Goal: Task Accomplishment & Management: Complete application form

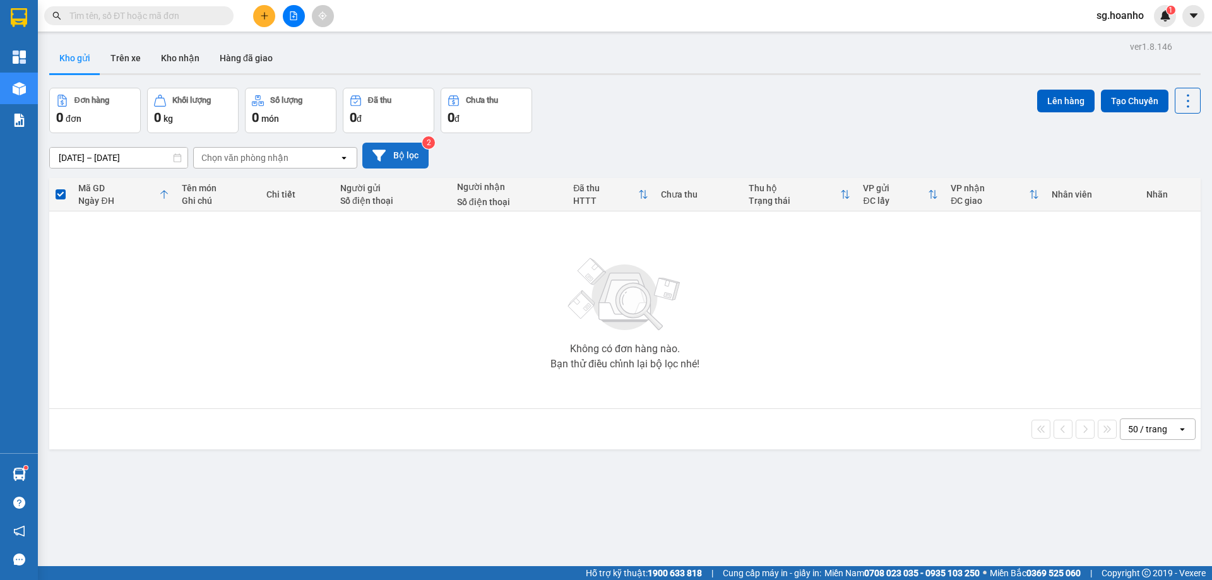
click at [404, 154] on button "Bộ lọc" at bounding box center [395, 156] width 66 height 26
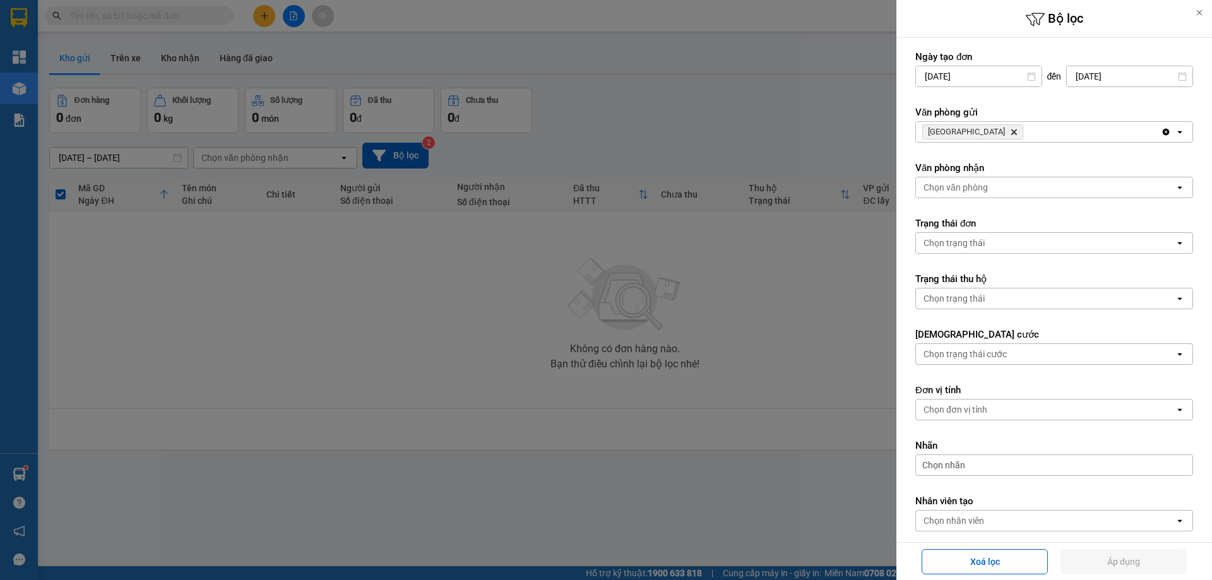
click at [1010, 131] on icon "Delete" at bounding box center [1014, 132] width 8 height 8
click at [971, 131] on div "Chọn văn phòng" at bounding box center [956, 132] width 64 height 13
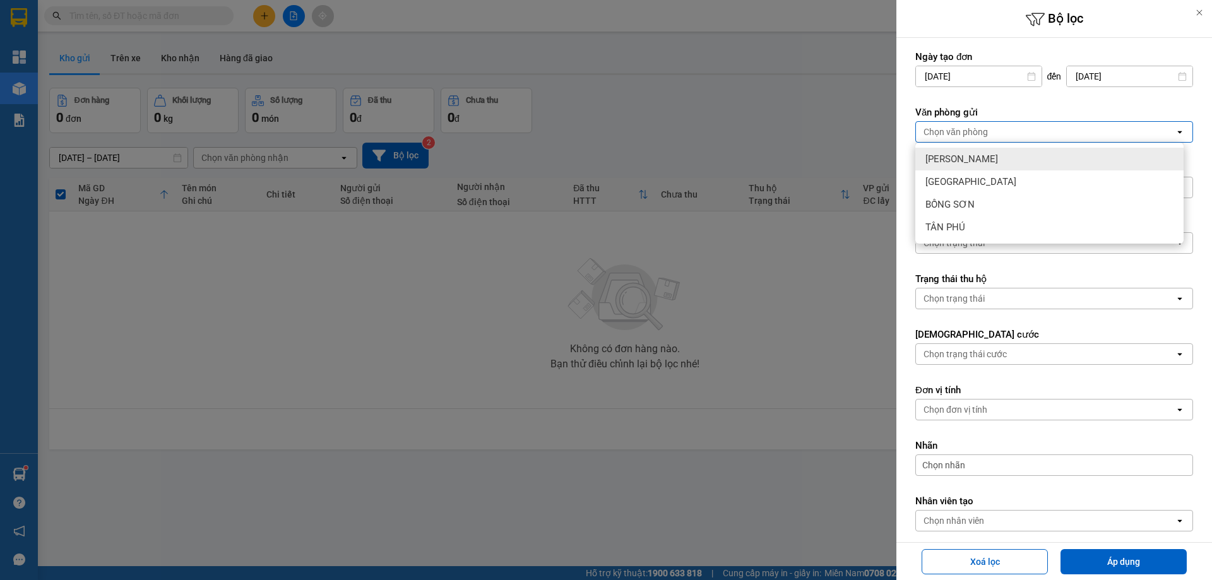
click at [964, 161] on span "[PERSON_NAME]" at bounding box center [962, 159] width 73 height 13
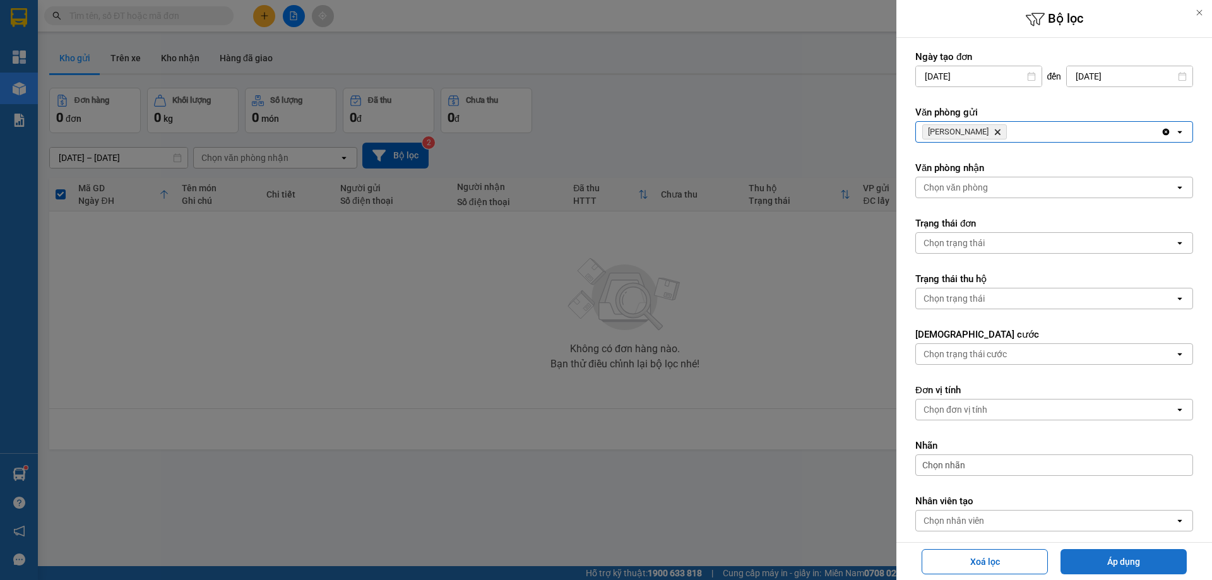
click at [1095, 561] on button "Áp dụng" at bounding box center [1124, 561] width 126 height 25
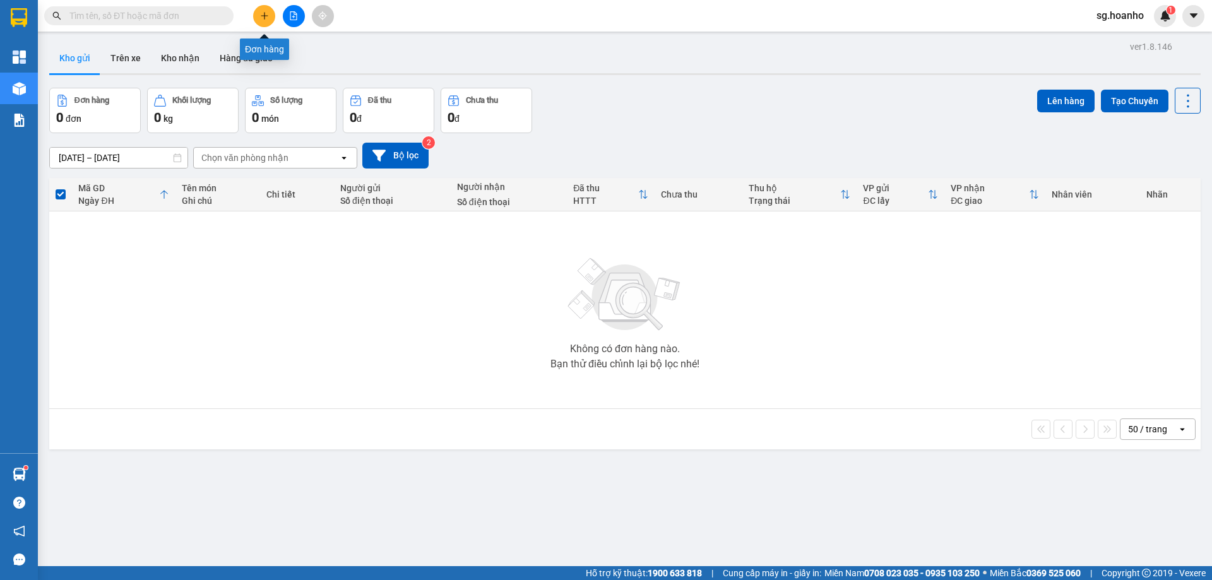
click at [264, 19] on icon "plus" at bounding box center [264, 15] width 9 height 9
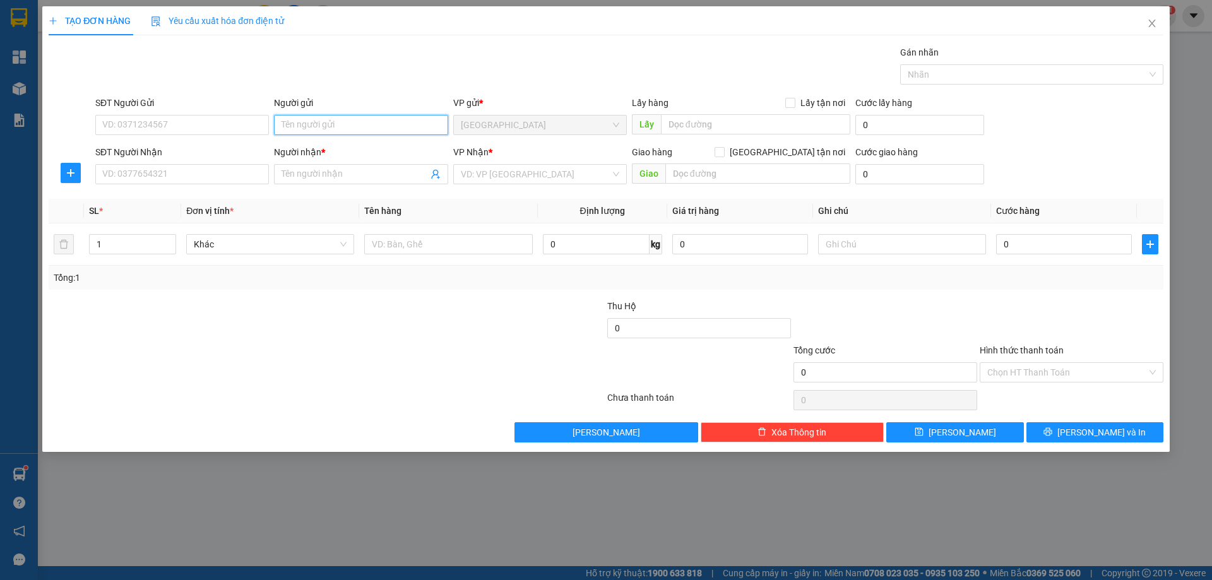
click at [370, 133] on input "Người gửi" at bounding box center [361, 125] width 174 height 20
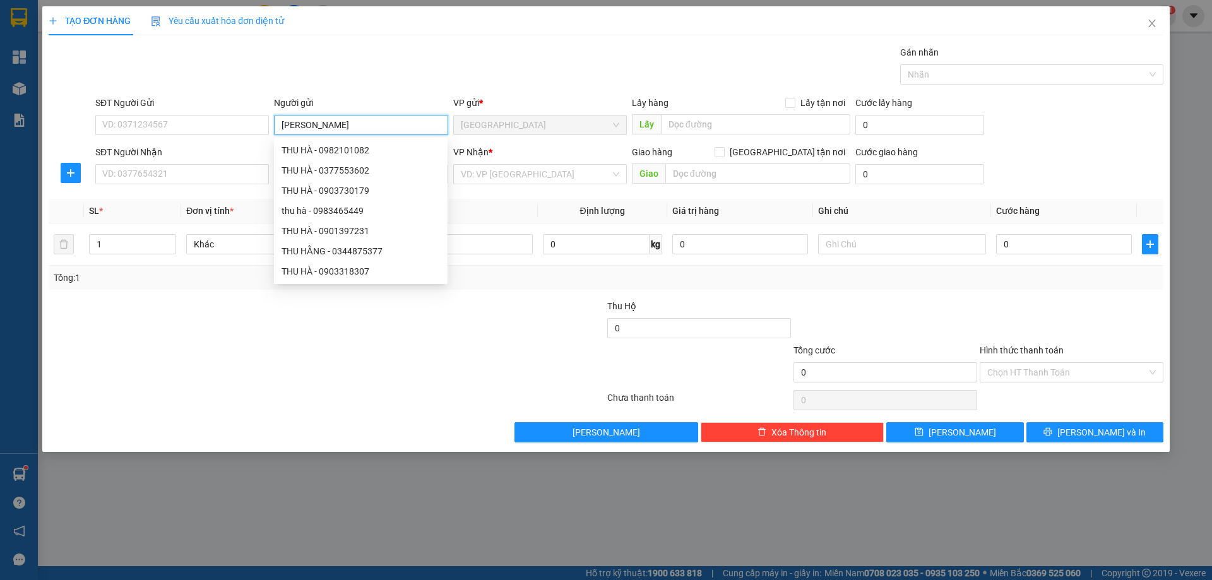
type input "[PERSON_NAME]"
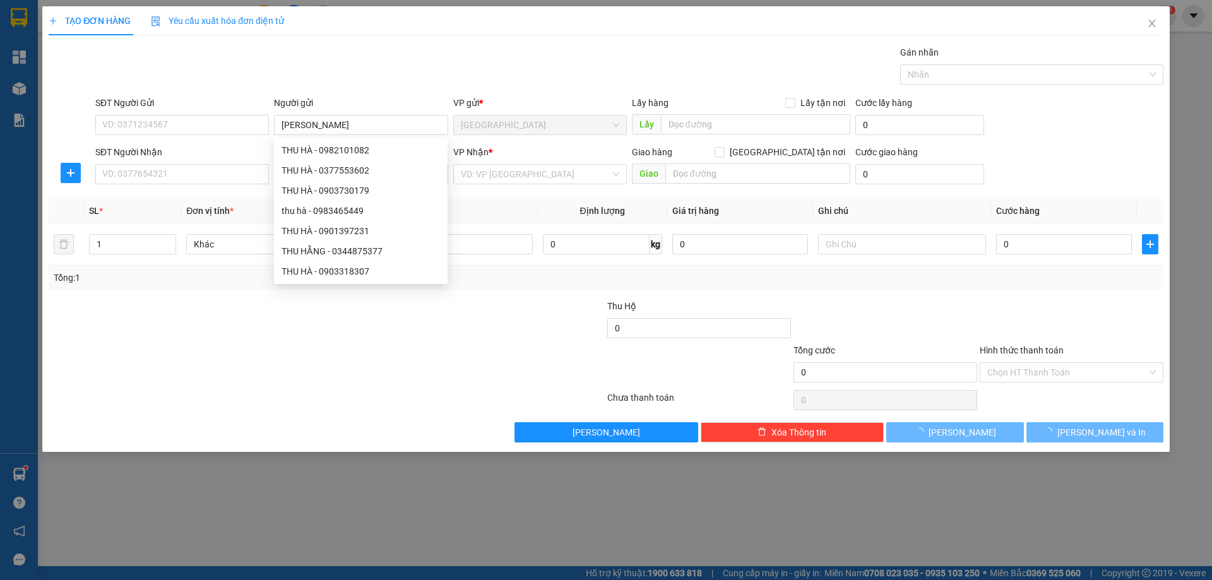
click at [419, 66] on div "Gán nhãn Nhãn" at bounding box center [630, 67] width 1074 height 44
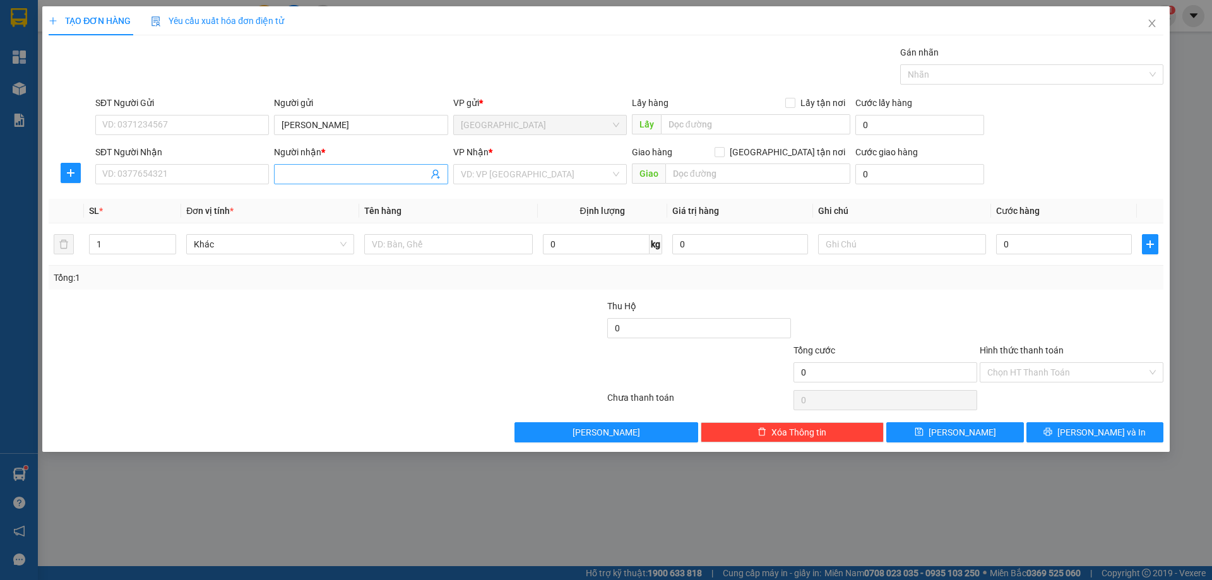
click at [309, 181] on input "Người nhận *" at bounding box center [355, 174] width 146 height 14
type input "THU HÀO"
click at [354, 121] on input "[PERSON_NAME]" at bounding box center [361, 125] width 174 height 20
type input "[PERSON_NAME]"
click at [374, 181] on input "THU HÀO" at bounding box center [355, 174] width 146 height 14
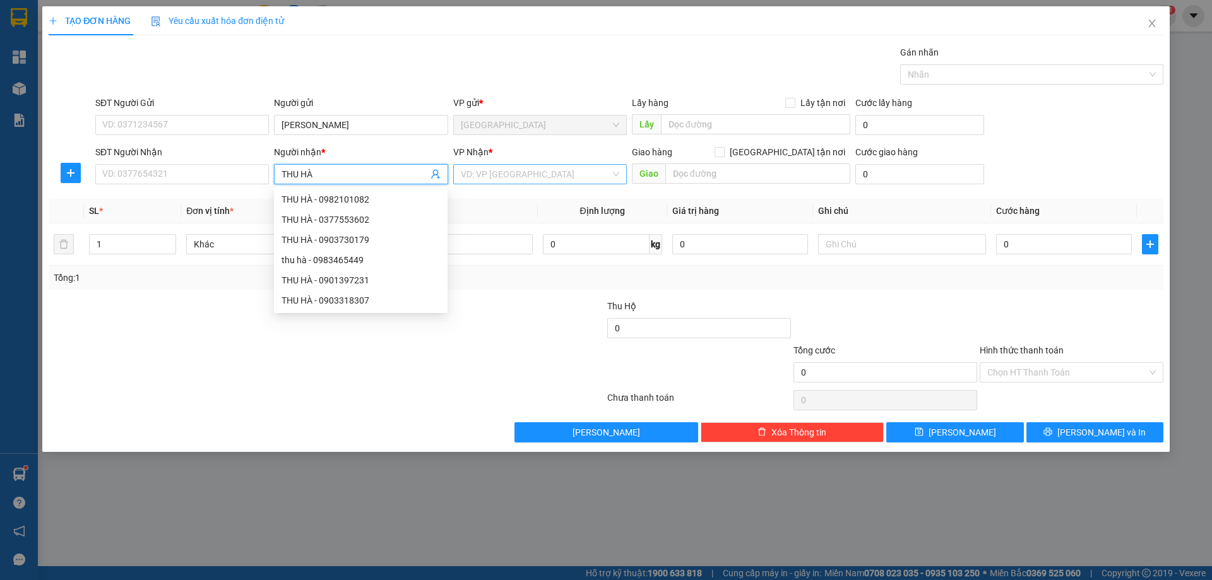
type input "THU HÀ"
click at [510, 179] on input "search" at bounding box center [536, 174] width 150 height 19
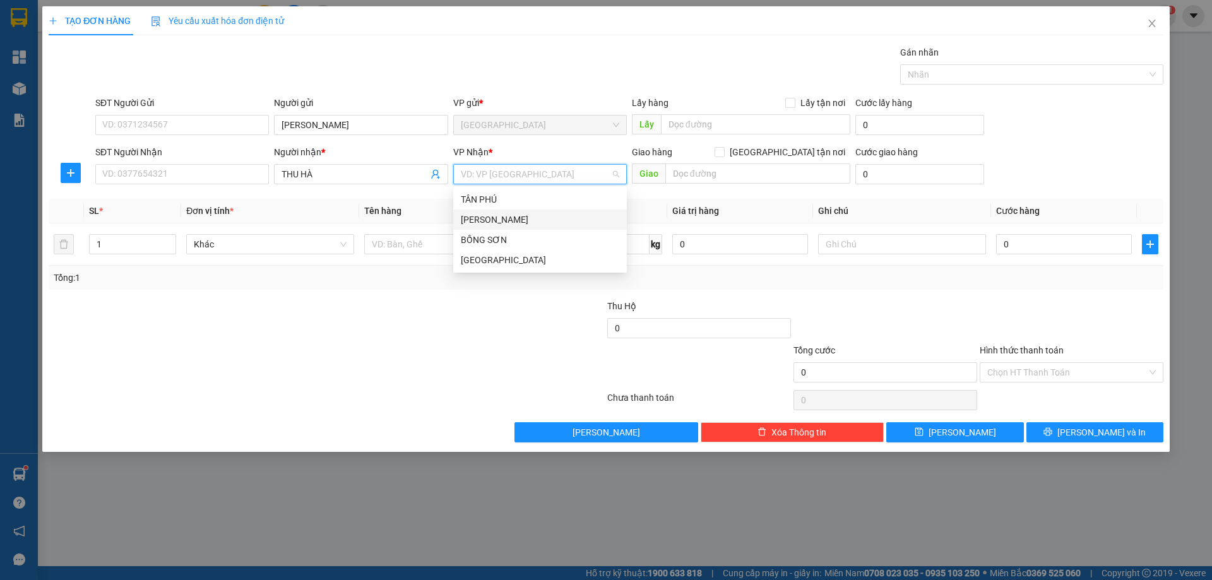
click at [518, 225] on div "[PERSON_NAME]" at bounding box center [540, 220] width 159 height 14
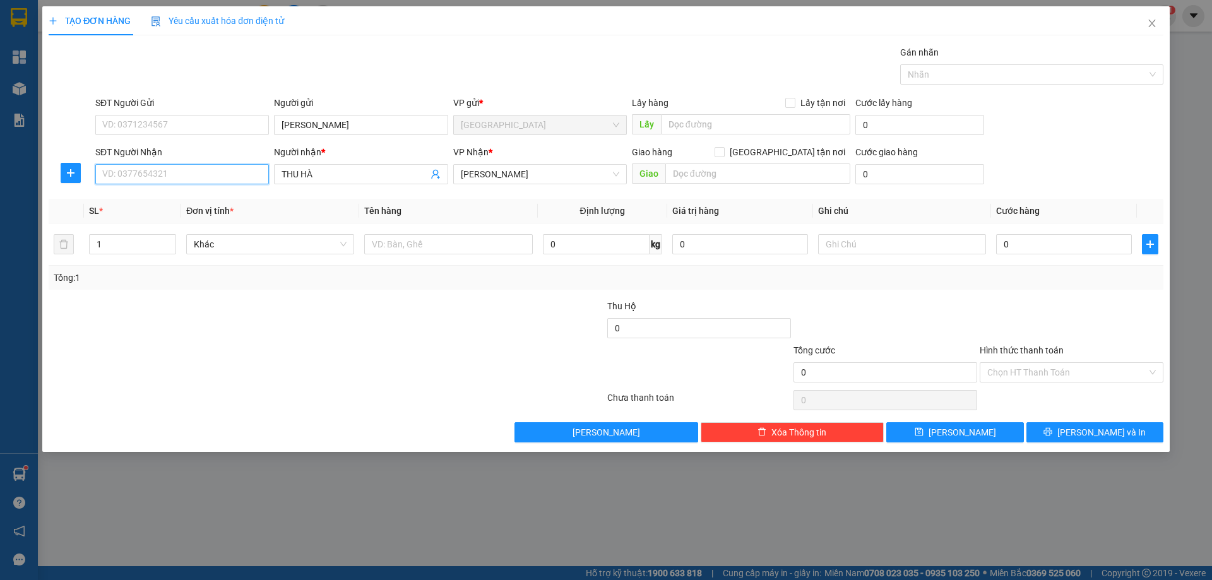
click at [199, 165] on input "SĐT Người Nhận" at bounding box center [182, 174] width 174 height 20
drag, startPoint x: 203, startPoint y: 201, endPoint x: 251, endPoint y: 193, distance: 49.3
click at [205, 201] on div "0377553602 - THU HÀ" at bounding box center [182, 200] width 159 height 14
type input "0377553602"
drag, startPoint x: 407, startPoint y: 241, endPoint x: 412, endPoint y: 253, distance: 13.3
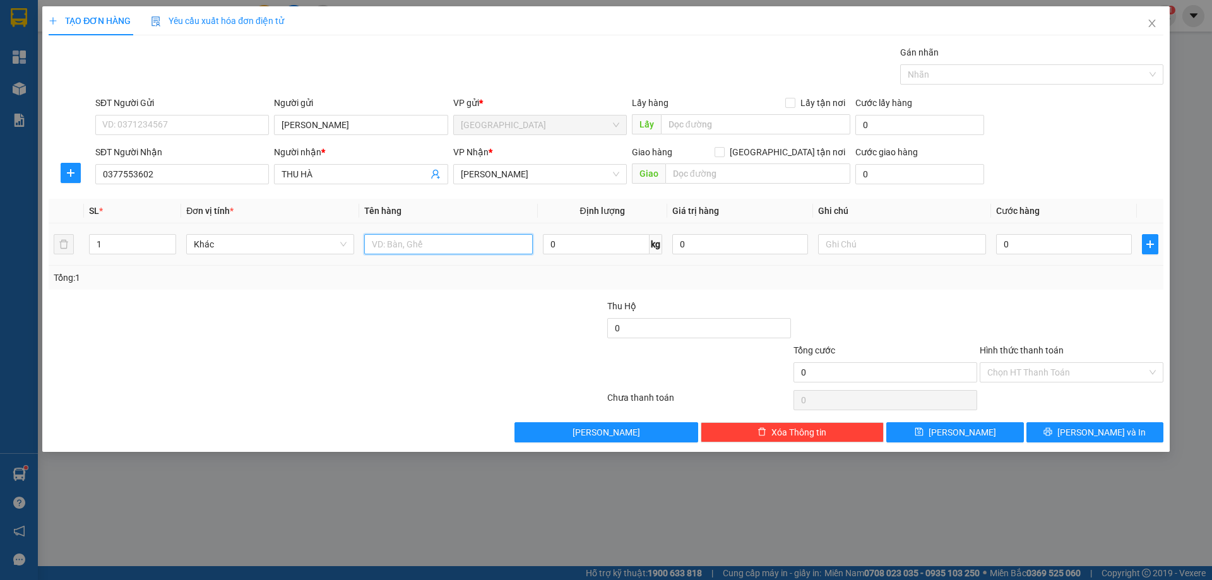
click at [409, 244] on input "text" at bounding box center [448, 244] width 168 height 20
type input "BỊCH"
click at [853, 239] on input "text" at bounding box center [902, 244] width 168 height 20
type input "C"
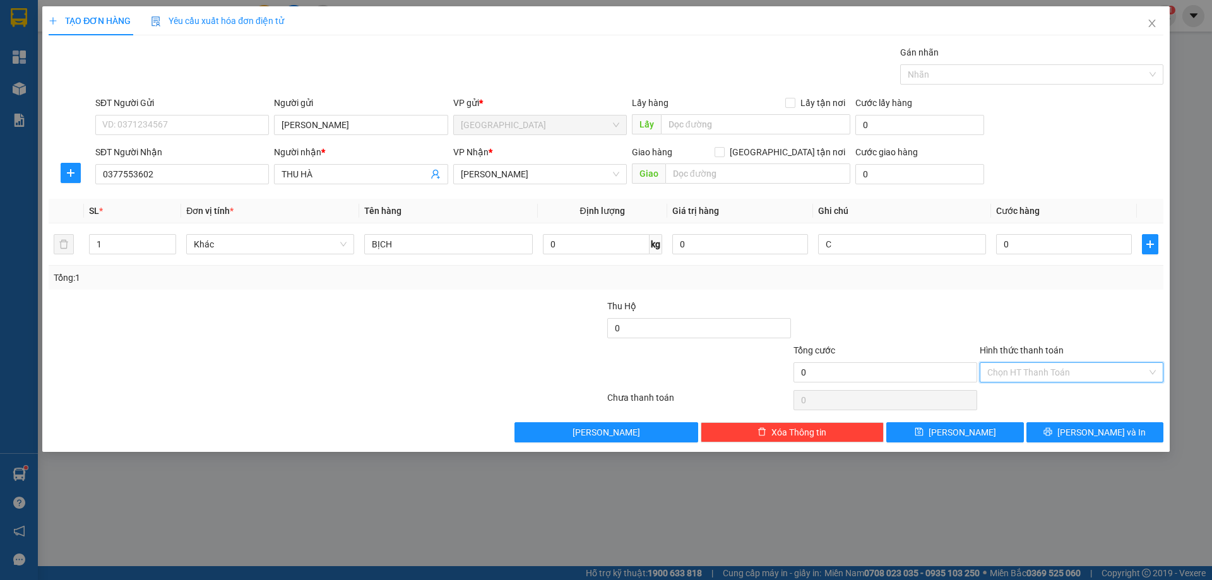
click at [1016, 373] on input "Hình thức thanh toán" at bounding box center [1068, 372] width 160 height 19
click at [1036, 424] on div "Miễn phí" at bounding box center [1072, 418] width 169 height 14
click at [891, 236] on input "C" at bounding box center [902, 244] width 168 height 20
click at [1082, 445] on div "TẠO ĐƠN HÀNG Yêu cầu xuất hóa đơn điện tử Transit Pickup Surcharge Ids Transit …" at bounding box center [606, 229] width 1128 height 446
click at [1093, 434] on span "[PERSON_NAME] và In" at bounding box center [1102, 433] width 88 height 14
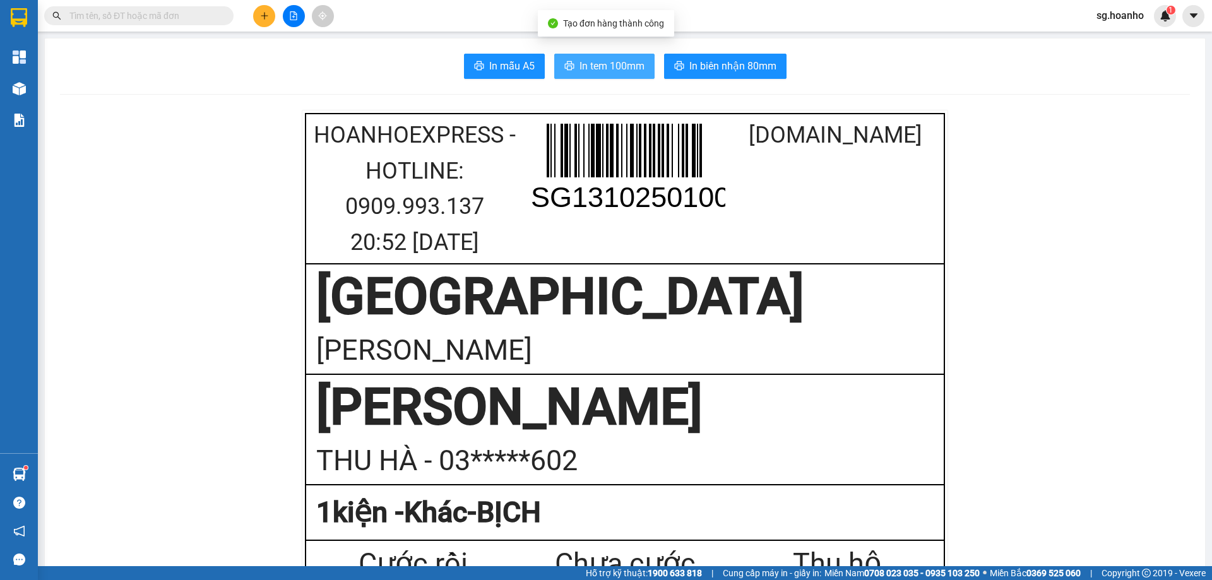
click at [580, 68] on span "In tem 100mm" at bounding box center [612, 66] width 65 height 16
click at [272, 15] on button at bounding box center [264, 16] width 22 height 22
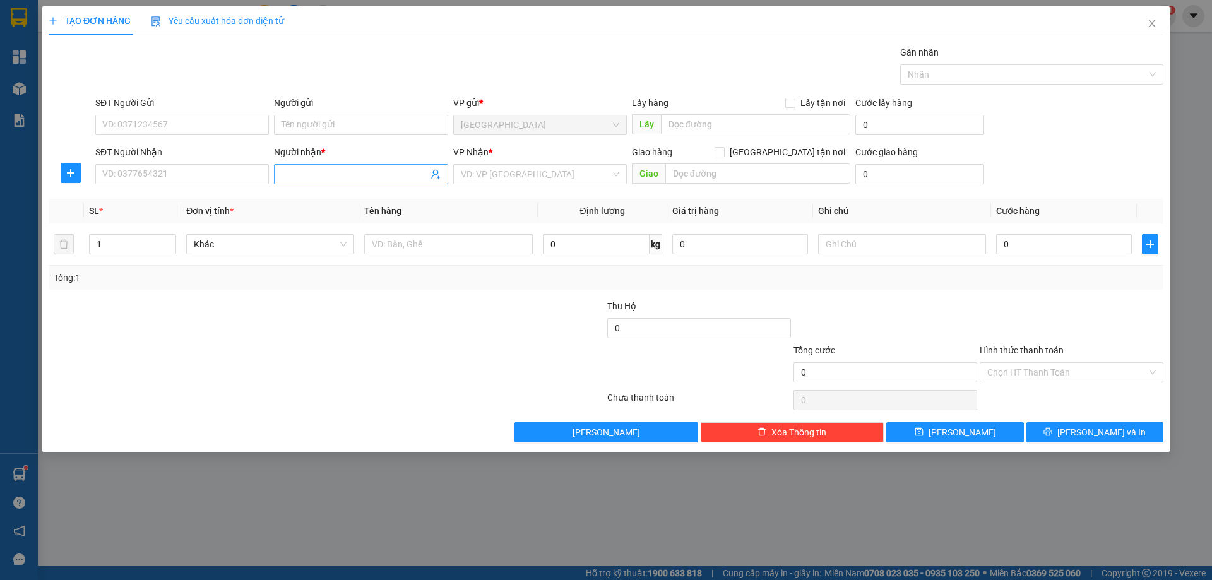
click at [331, 171] on input "Người nhận *" at bounding box center [355, 174] width 146 height 14
type input "T"
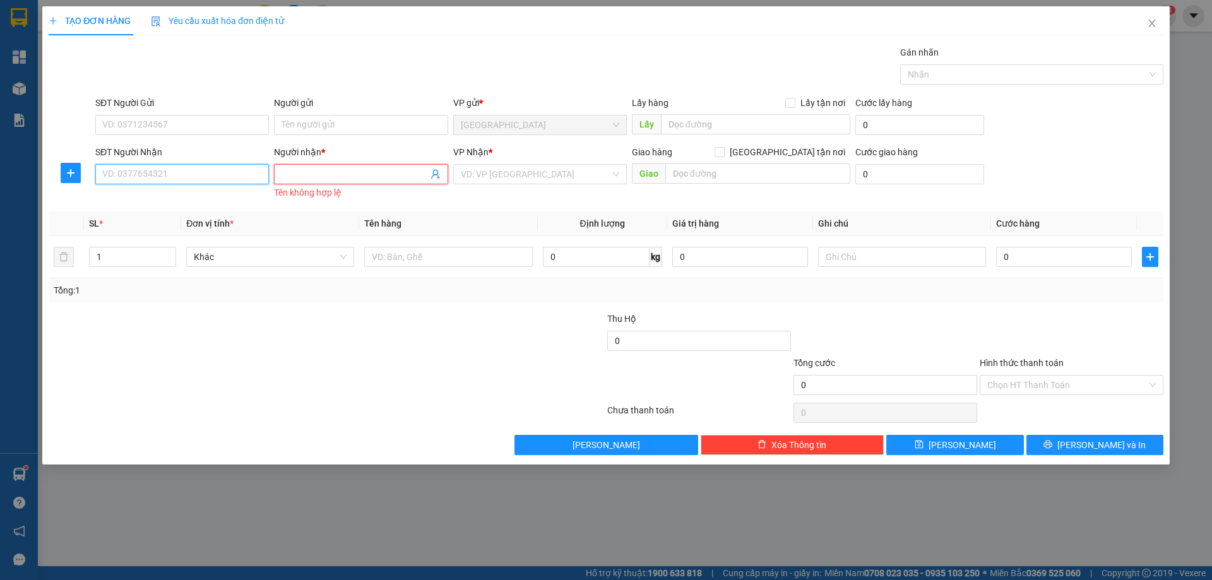
click at [237, 172] on input "SĐT Người Nhận" at bounding box center [182, 174] width 174 height 20
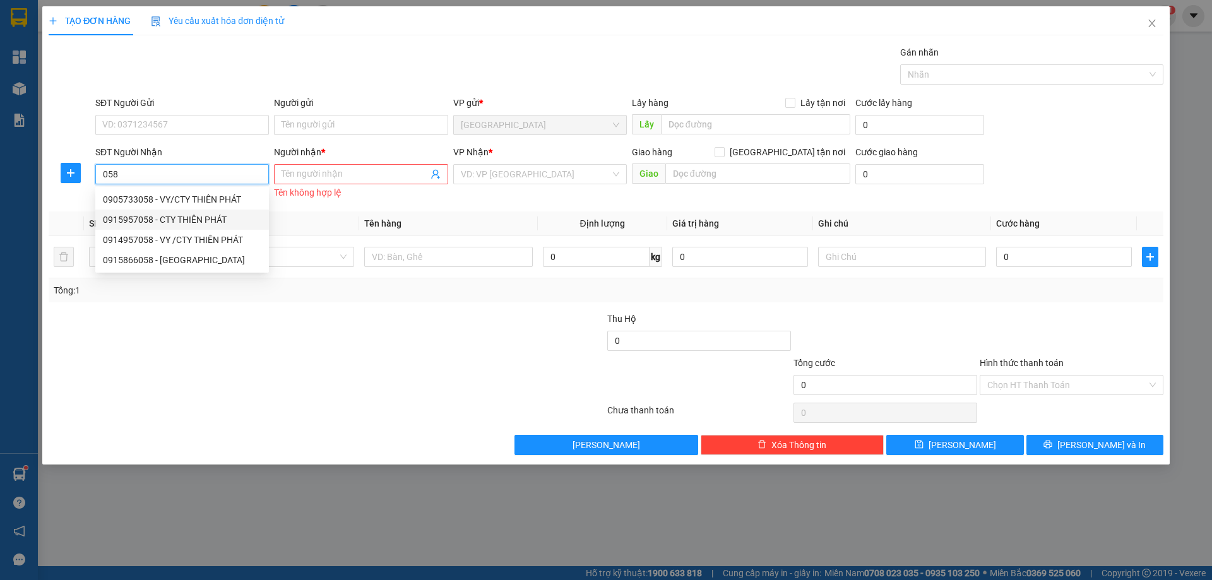
click at [225, 213] on div "0915957058 - CTY THIÊN PHÁT" at bounding box center [182, 220] width 159 height 14
type input "0915957058"
type input "CTY THIÊN PHÁT"
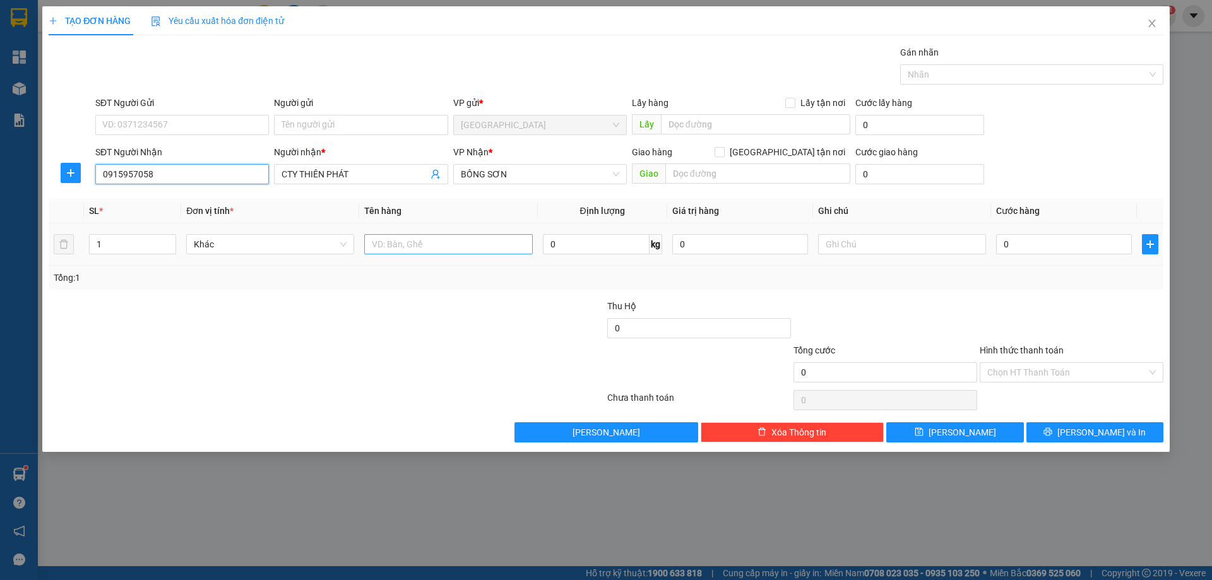
type input "0915957058"
click at [434, 244] on input "text" at bounding box center [448, 244] width 168 height 20
type input "HỘP"
drag, startPoint x: 867, startPoint y: 245, endPoint x: 876, endPoint y: 257, distance: 14.9
click at [867, 246] on input "text" at bounding box center [902, 244] width 168 height 20
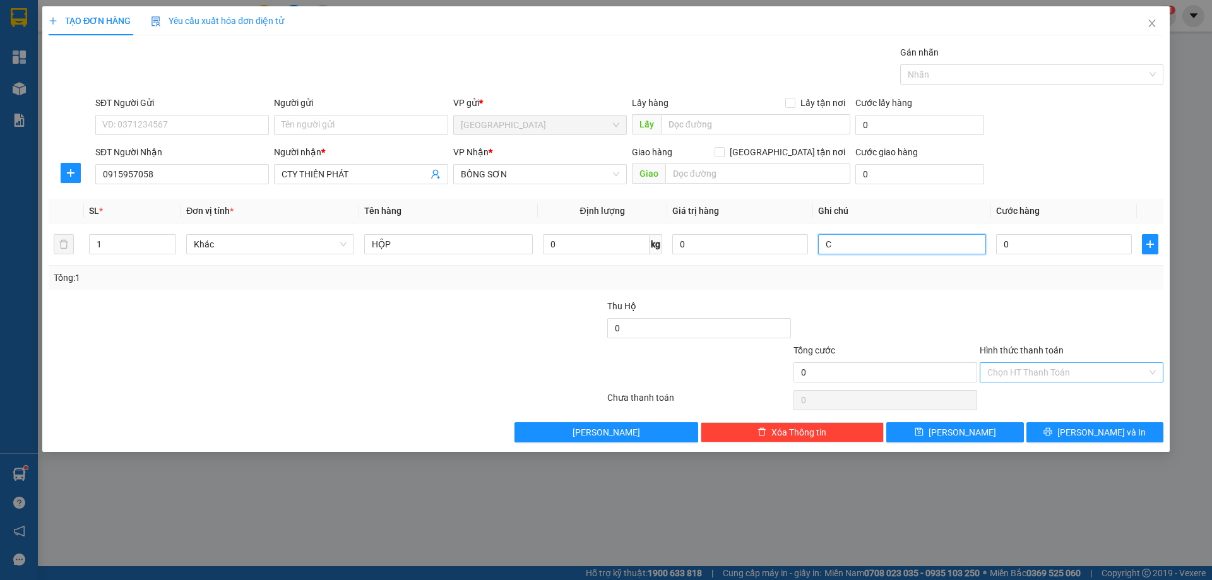
type input "C"
click at [1068, 374] on input "Hình thức thanh toán" at bounding box center [1068, 372] width 160 height 19
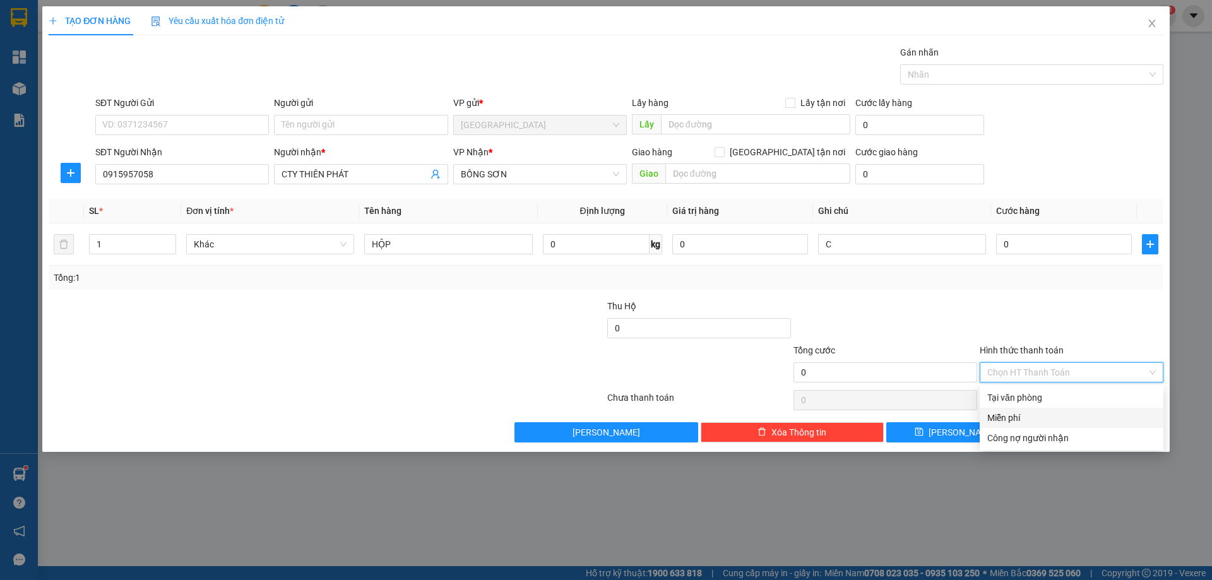
click at [1063, 419] on div "Miễn phí" at bounding box center [1072, 418] width 169 height 14
click at [1090, 440] on button "[PERSON_NAME] và In" at bounding box center [1095, 432] width 137 height 20
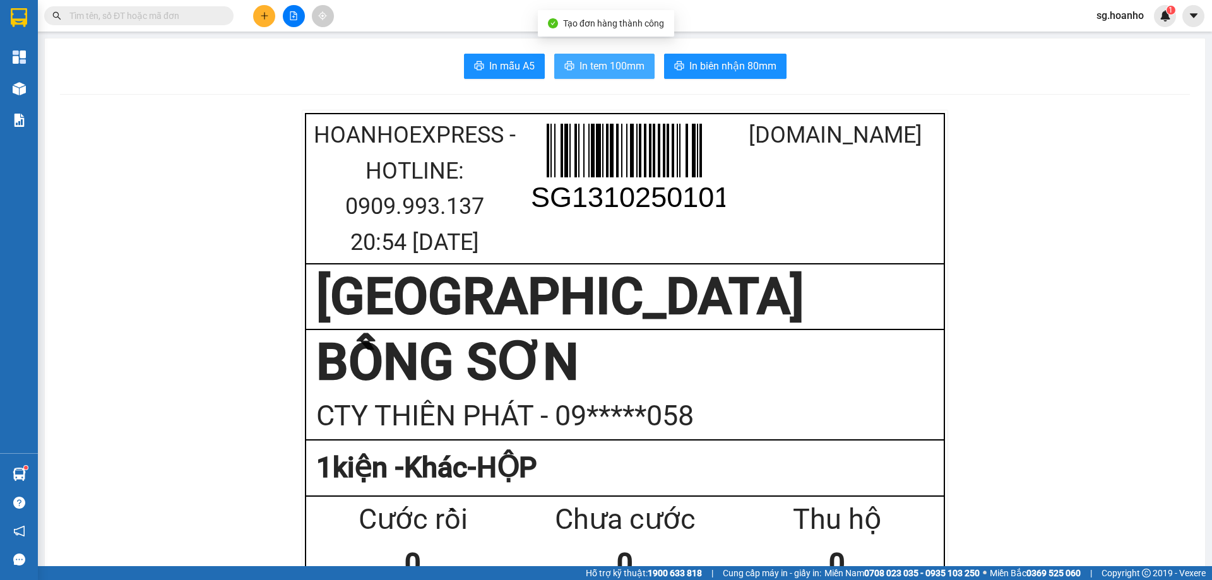
click at [599, 65] on span "In tem 100mm" at bounding box center [612, 66] width 65 height 16
click at [259, 16] on button at bounding box center [264, 16] width 22 height 22
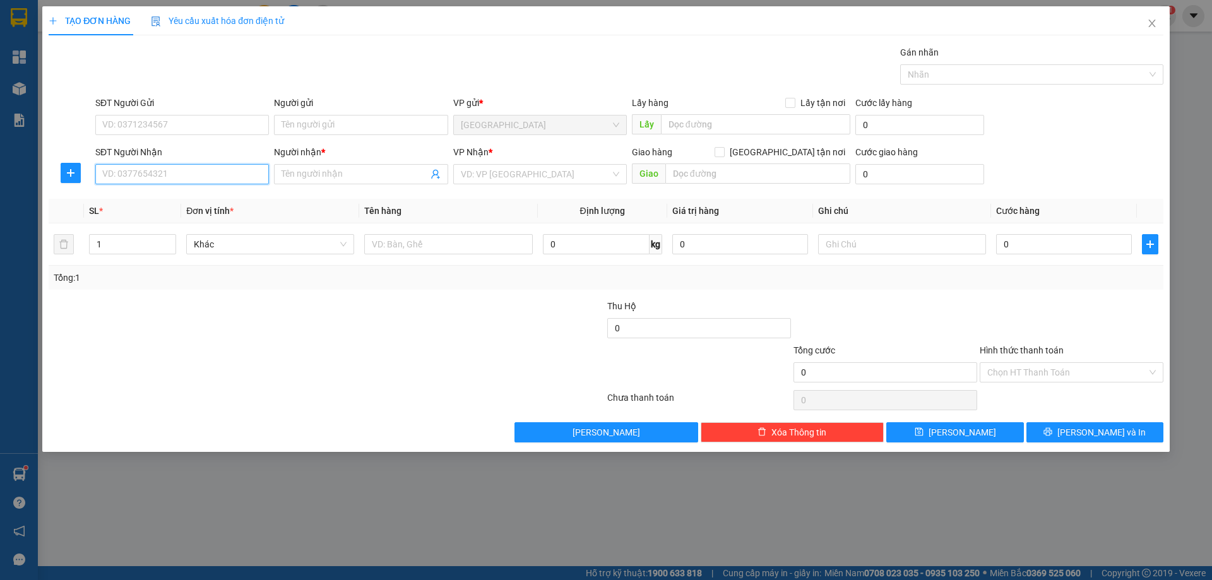
drag, startPoint x: 217, startPoint y: 184, endPoint x: 215, endPoint y: 176, distance: 8.3
click at [217, 183] on input "SĐT Người Nhận" at bounding box center [182, 174] width 174 height 20
click at [162, 205] on div "0935699668 - TRUNG [GEOGRAPHIC_DATA]" at bounding box center [189, 200] width 173 height 14
type input "0935699668"
type input "TRUNG [GEOGRAPHIC_DATA]"
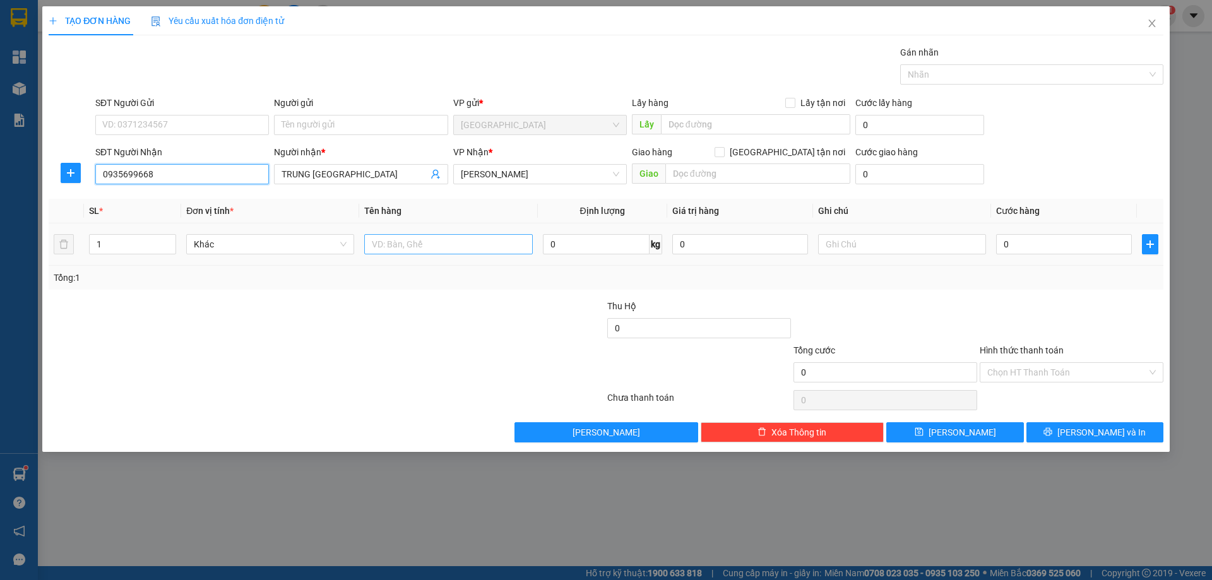
type input "0935699668"
drag, startPoint x: 405, startPoint y: 240, endPoint x: 407, endPoint y: 234, distance: 6.6
click at [407, 238] on input "text" at bounding box center [448, 244] width 168 height 20
type input "T"
click at [885, 247] on input "text" at bounding box center [902, 244] width 168 height 20
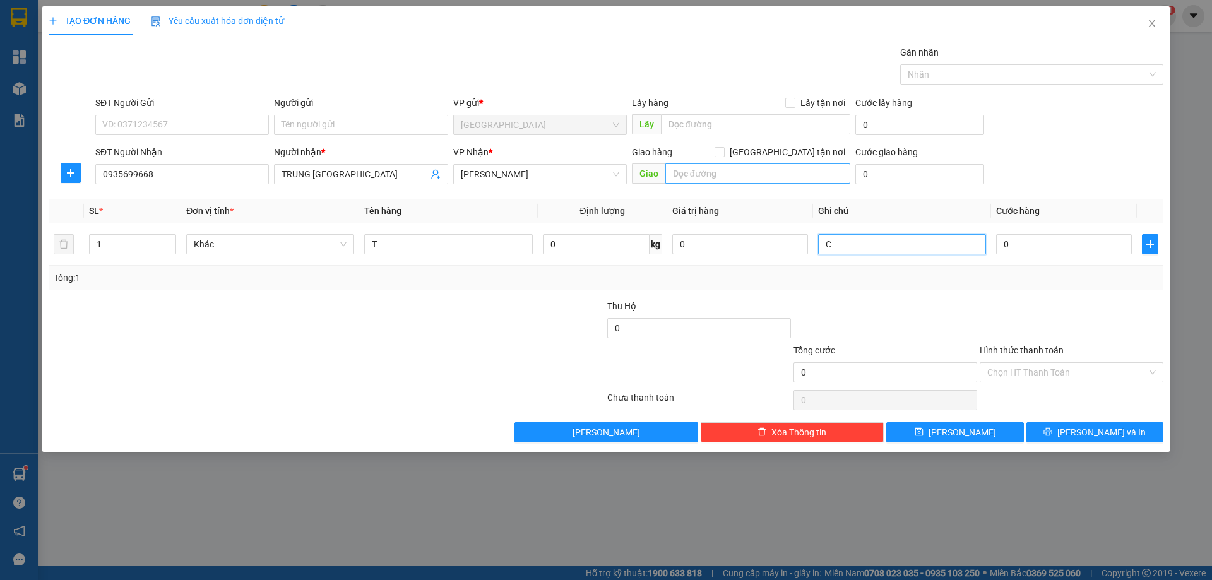
type input "C"
click at [723, 174] on input "text" at bounding box center [758, 174] width 185 height 20
type input "PHÙ MỸ"
click at [1066, 373] on input "Hình thức thanh toán" at bounding box center [1068, 372] width 160 height 19
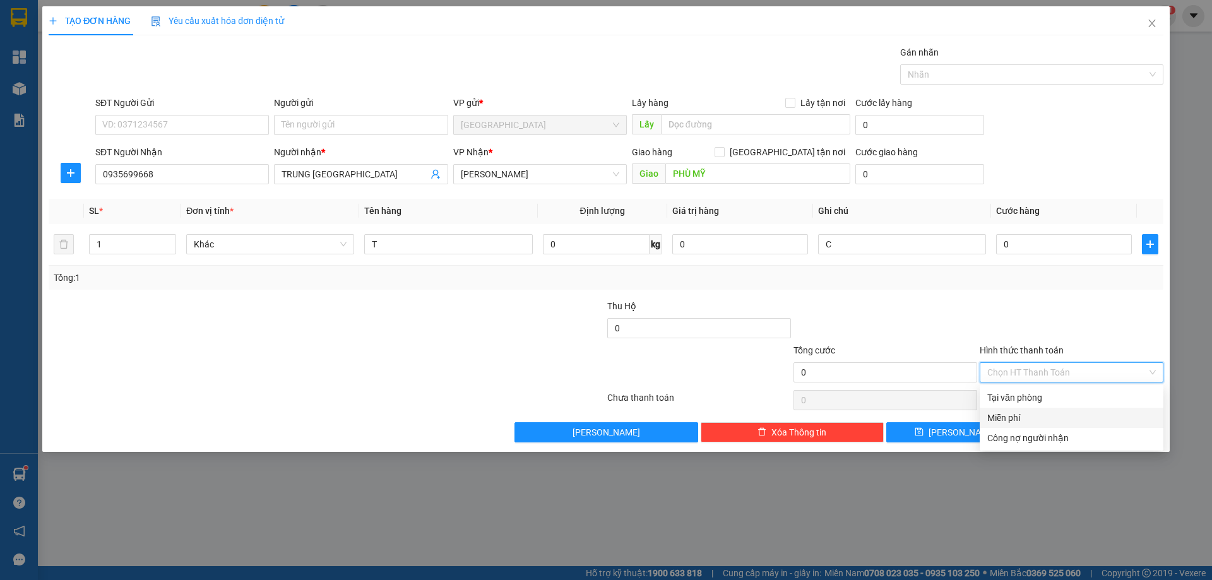
click at [1051, 421] on div "Miễn phí" at bounding box center [1072, 418] width 169 height 14
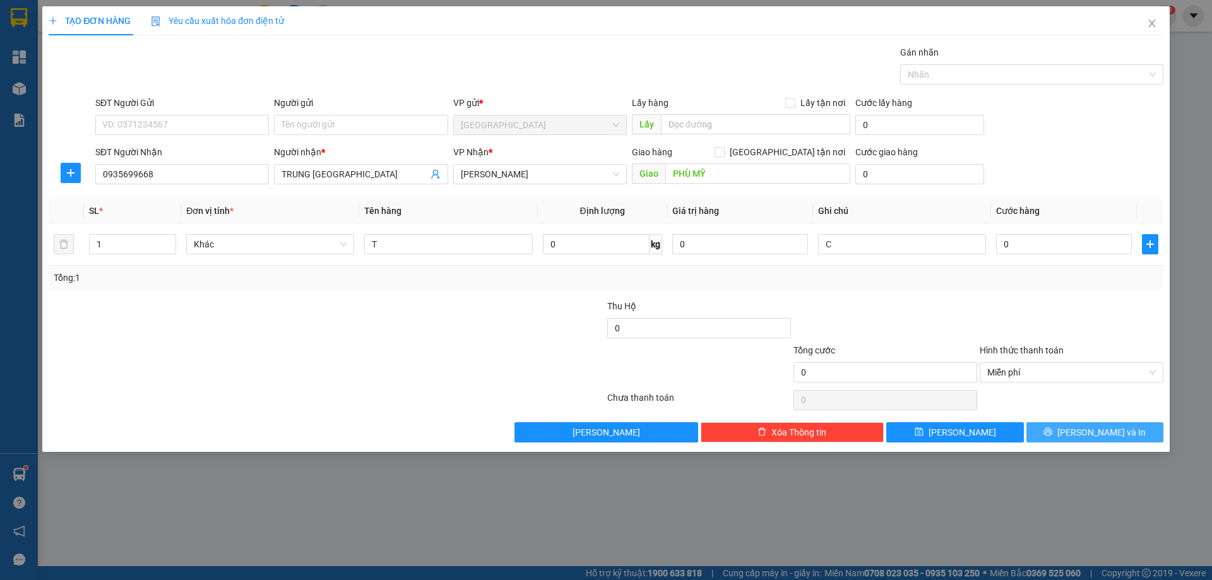
click at [1086, 436] on span "[PERSON_NAME] và In" at bounding box center [1102, 433] width 88 height 14
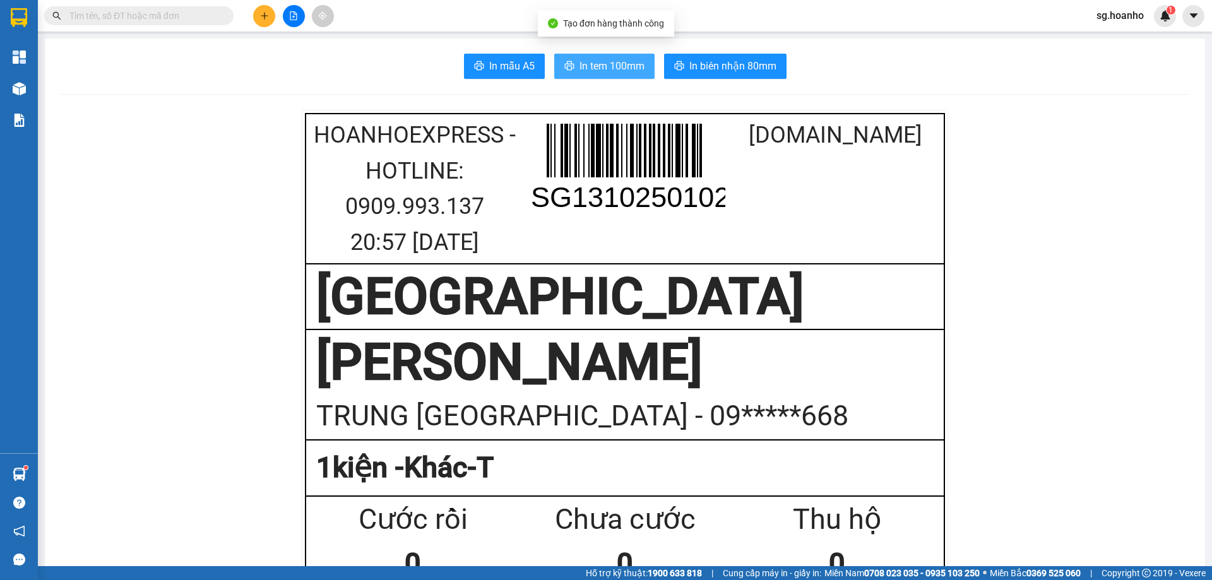
click at [626, 69] on span "In tem 100mm" at bounding box center [612, 66] width 65 height 16
